Goal: Transaction & Acquisition: Purchase product/service

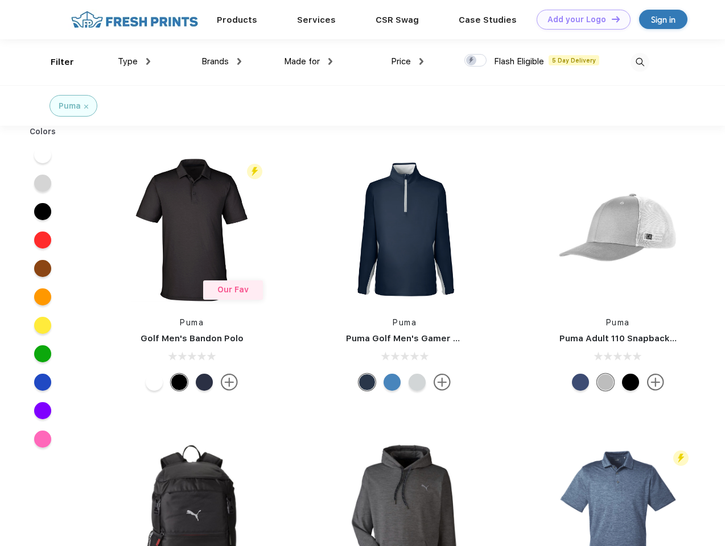
scroll to position [1, 0]
click at [579, 19] on link "Add your Logo Design Tool" at bounding box center [584, 20] width 94 height 20
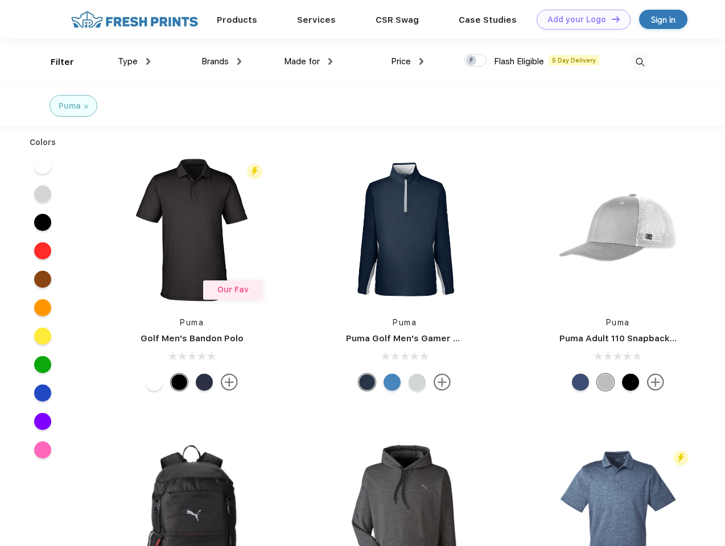
click at [0, 0] on div "Design Tool" at bounding box center [0, 0] width 0 height 0
click at [611, 19] on link "Add your Logo Design Tool" at bounding box center [584, 20] width 94 height 20
click at [55, 62] on div "Filter" at bounding box center [62, 62] width 23 height 13
click at [134, 61] on span "Type" at bounding box center [128, 61] width 20 height 10
click at [221, 61] on span "Brands" at bounding box center [214, 61] width 27 height 10
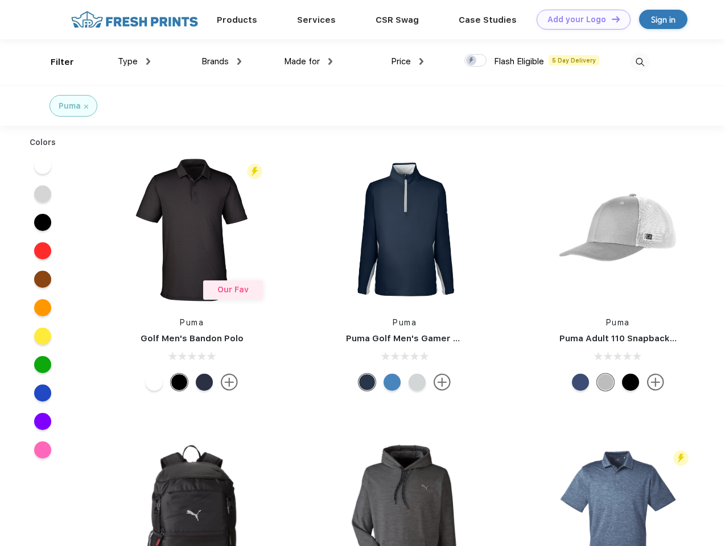
click at [308, 61] on span "Made for" at bounding box center [302, 61] width 36 height 10
click at [408, 61] on span "Price" at bounding box center [401, 61] width 20 height 10
click at [476, 61] on div at bounding box center [475, 60] width 22 height 13
click at [472, 61] on input "checkbox" at bounding box center [467, 56] width 7 height 7
click at [640, 62] on img at bounding box center [640, 62] width 19 height 19
